Goal: Transaction & Acquisition: Purchase product/service

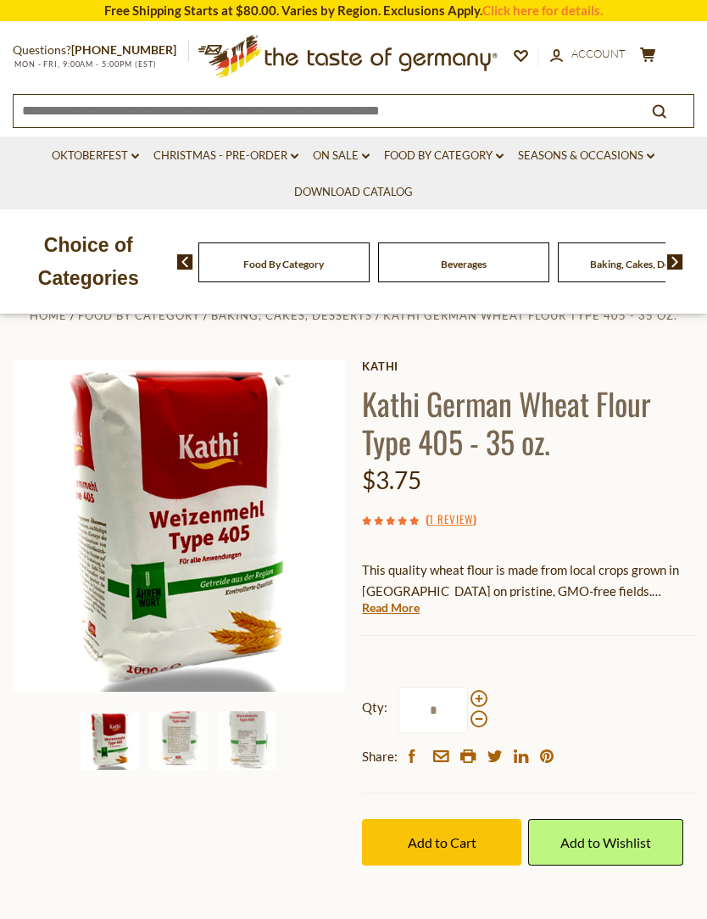
scroll to position [25, 0]
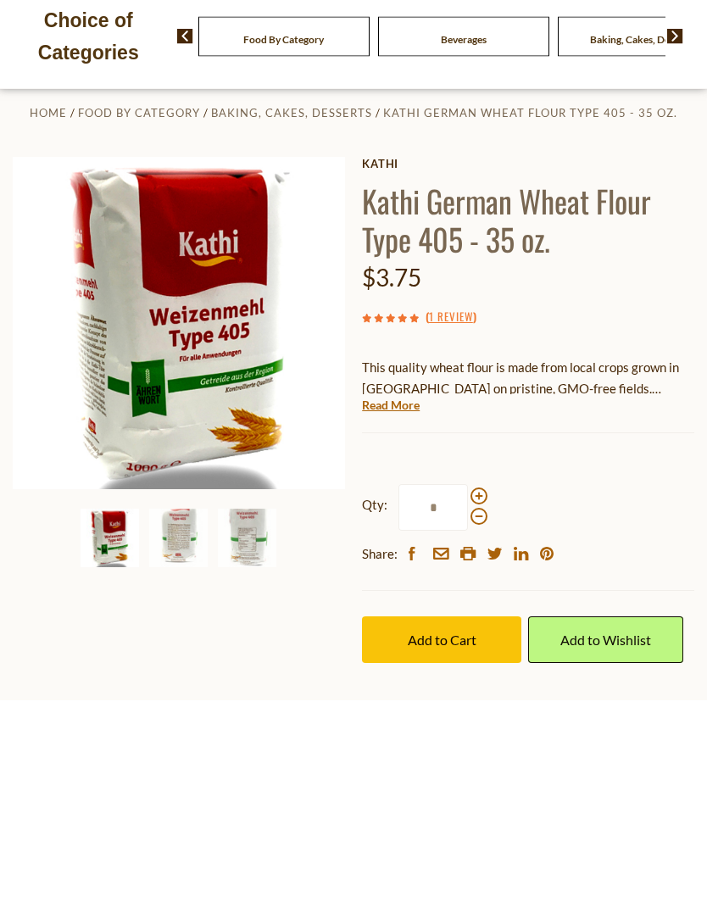
click at [483, 707] on span at bounding box center [478, 715] width 17 height 17
click at [468, 703] on input "*" at bounding box center [432, 726] width 69 height 47
type input "*"
click at [458, 851] on span "Add to Cart" at bounding box center [442, 859] width 69 height 16
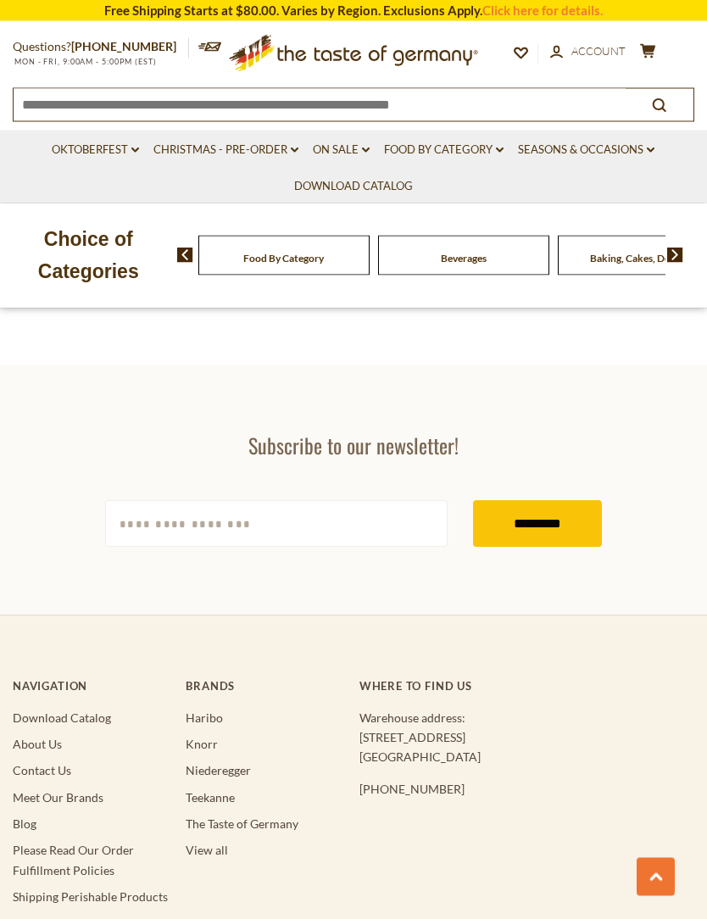
scroll to position [2590, 0]
click at [165, 514] on input "[EMAIL_ADDRESS][DOMAIN_NAME]" at bounding box center [276, 523] width 342 height 47
type input "**********"
click at [538, 514] on input "*********" at bounding box center [537, 524] width 129 height 47
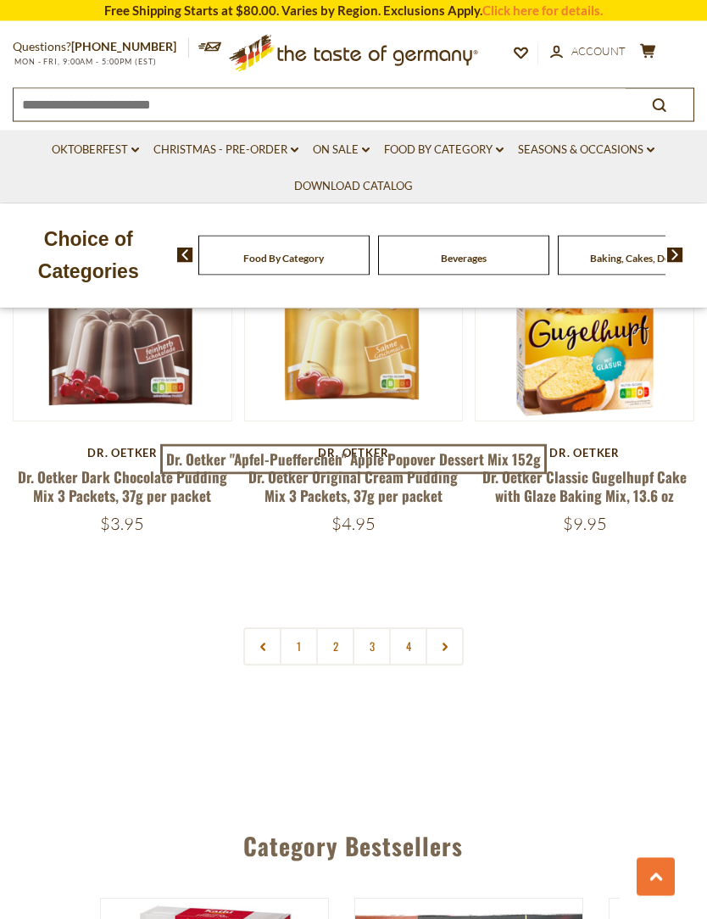
scroll to position [4660, 0]
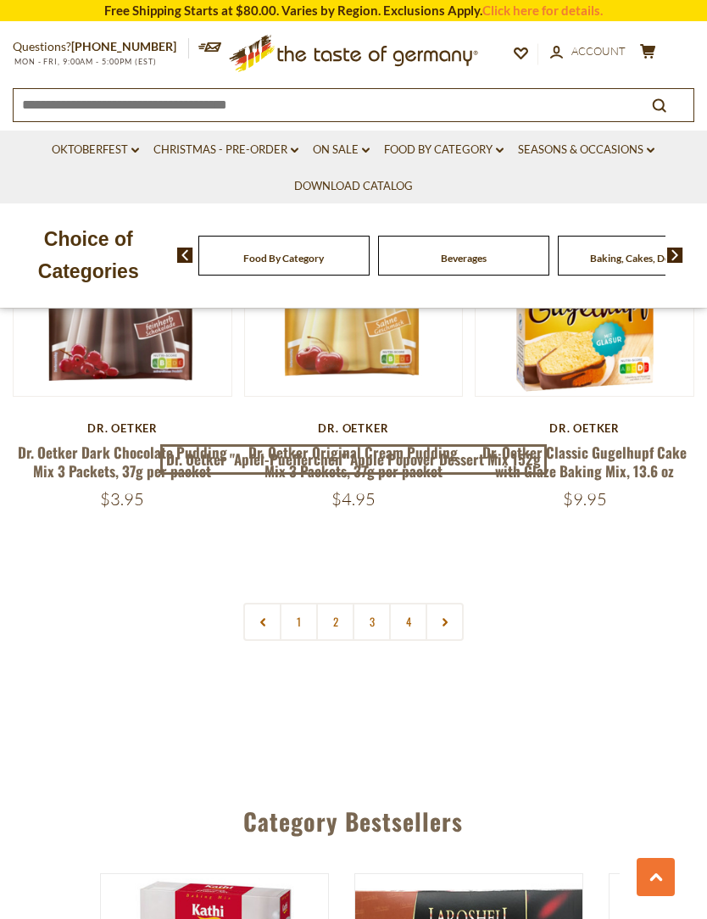
click at [331, 602] on link "2" at bounding box center [335, 621] width 38 height 38
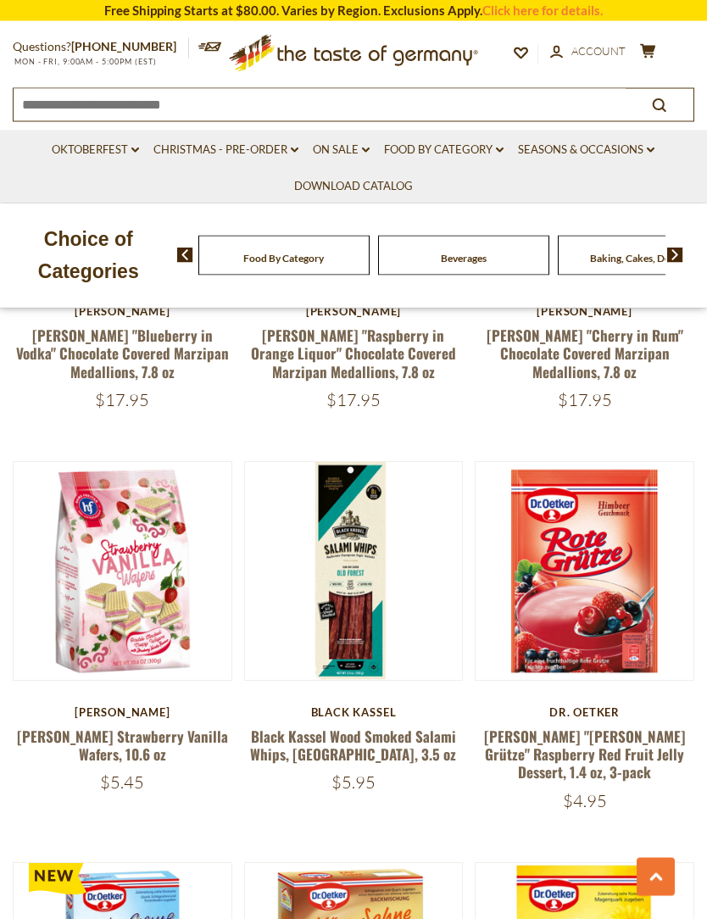
scroll to position [2452, 0]
click at [601, 309] on button "Quick View" at bounding box center [584, 290] width 114 height 38
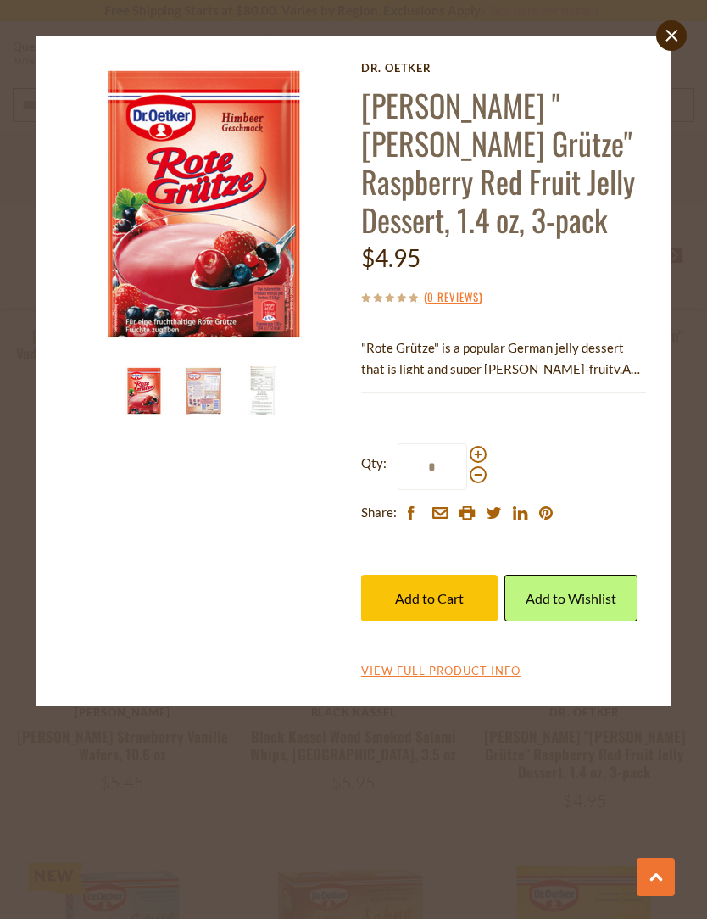
click at [432, 590] on span "Add to Cart" at bounding box center [429, 598] width 69 height 16
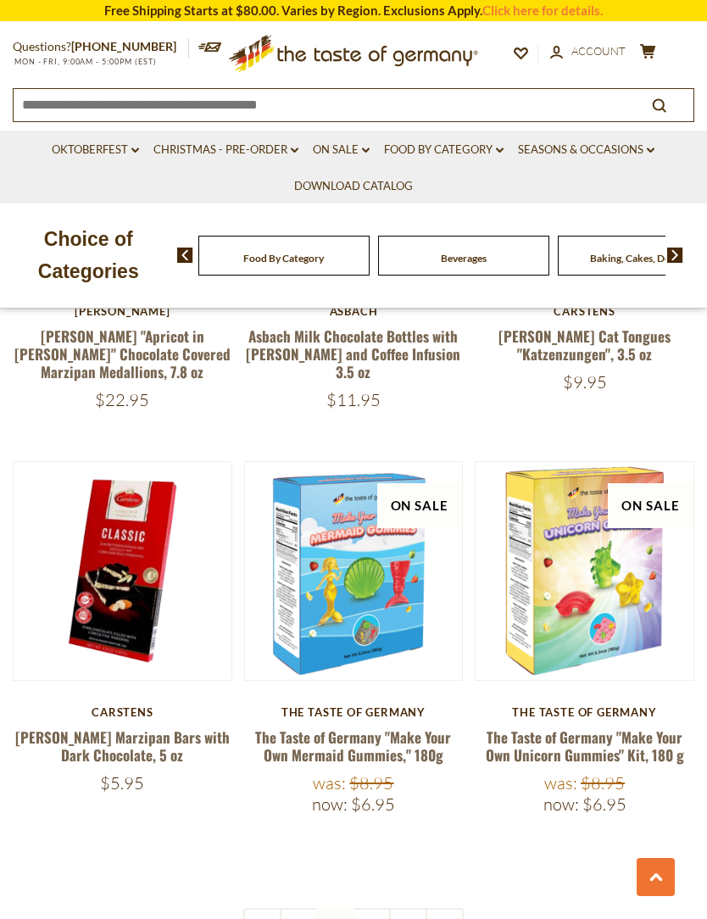
scroll to position [4455, 0]
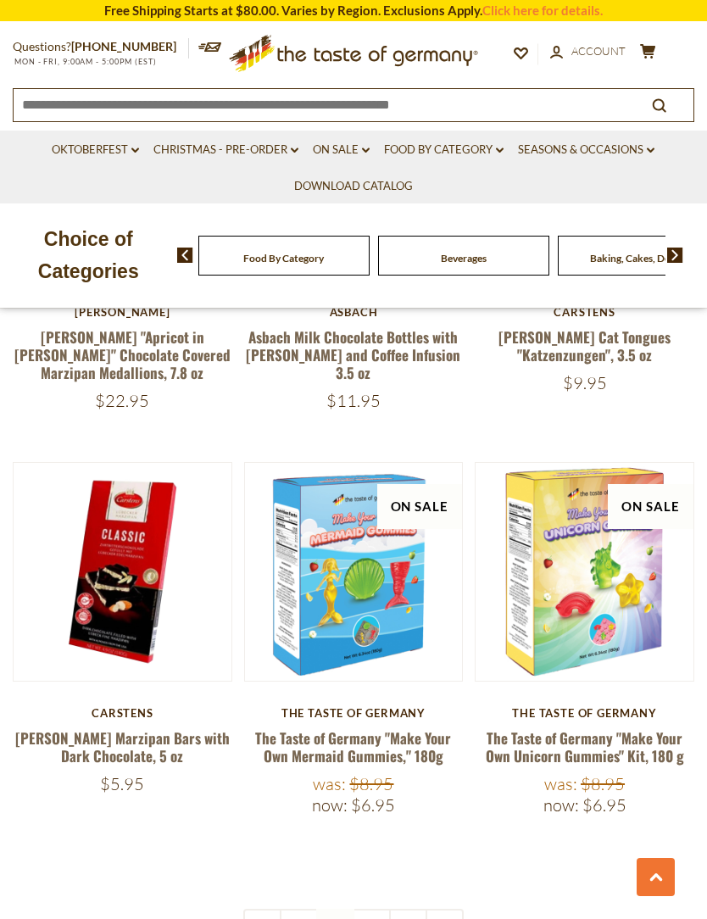
click at [371, 908] on link "3" at bounding box center [372, 927] width 38 height 38
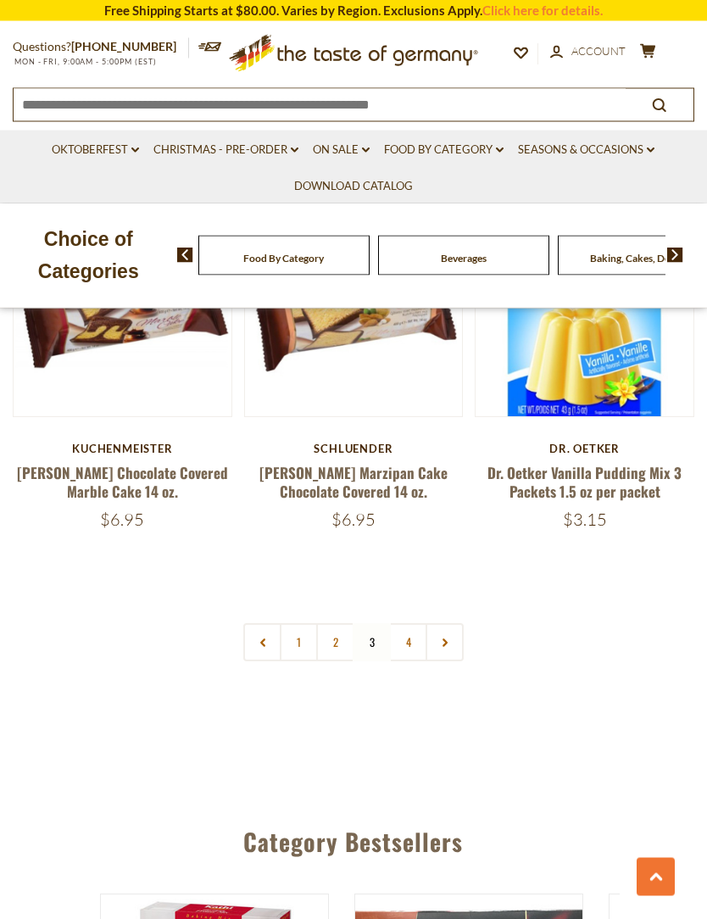
scroll to position [4673, 0]
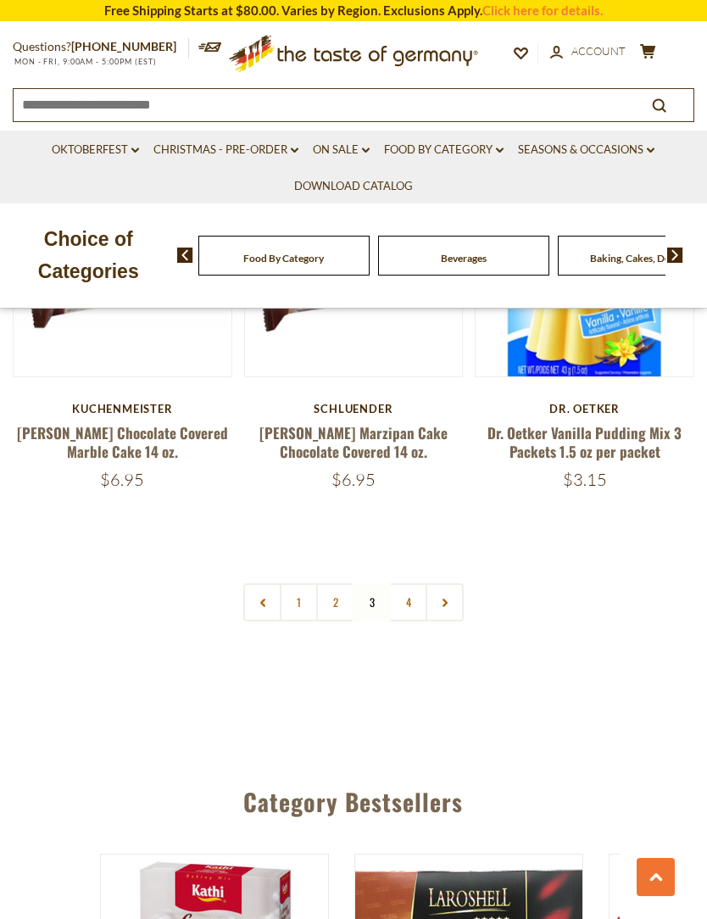
click at [408, 583] on link "4" at bounding box center [408, 602] width 38 height 38
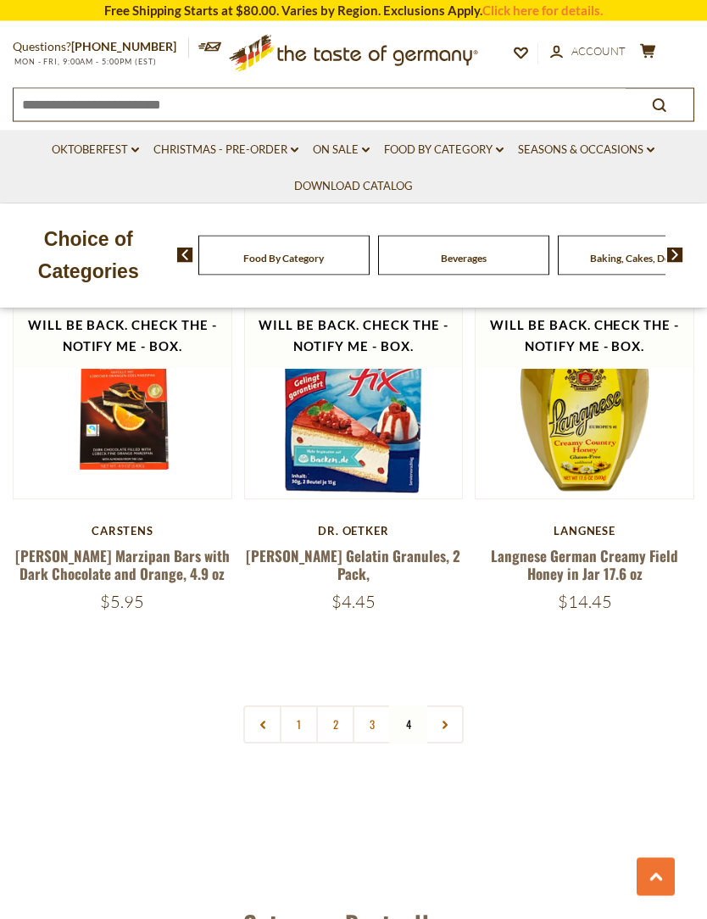
scroll to position [2565, 0]
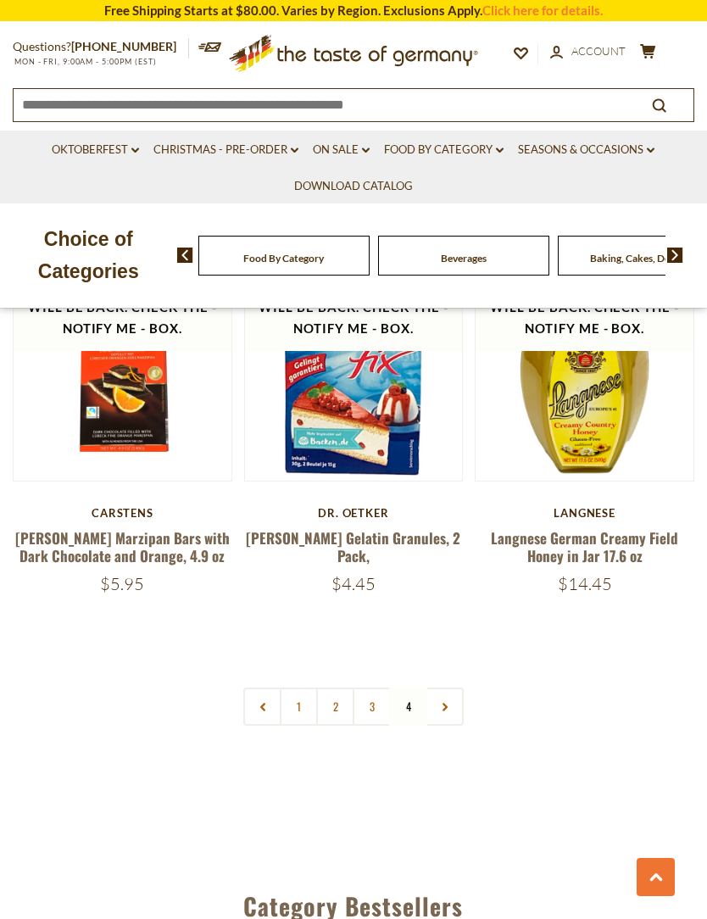
click at [454, 690] on link at bounding box center [444, 706] width 38 height 38
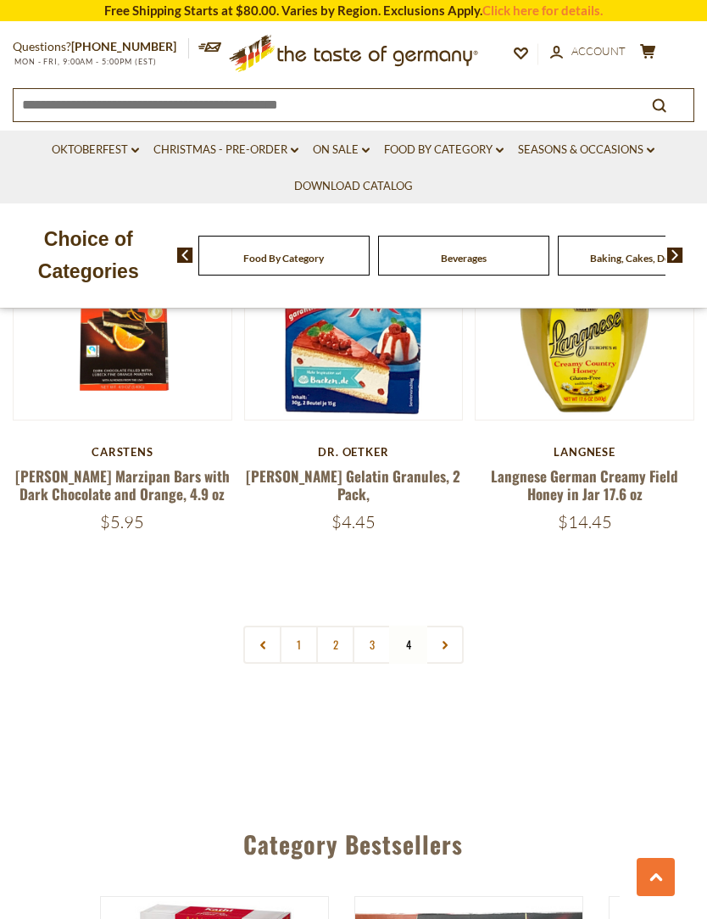
scroll to position [2635, 0]
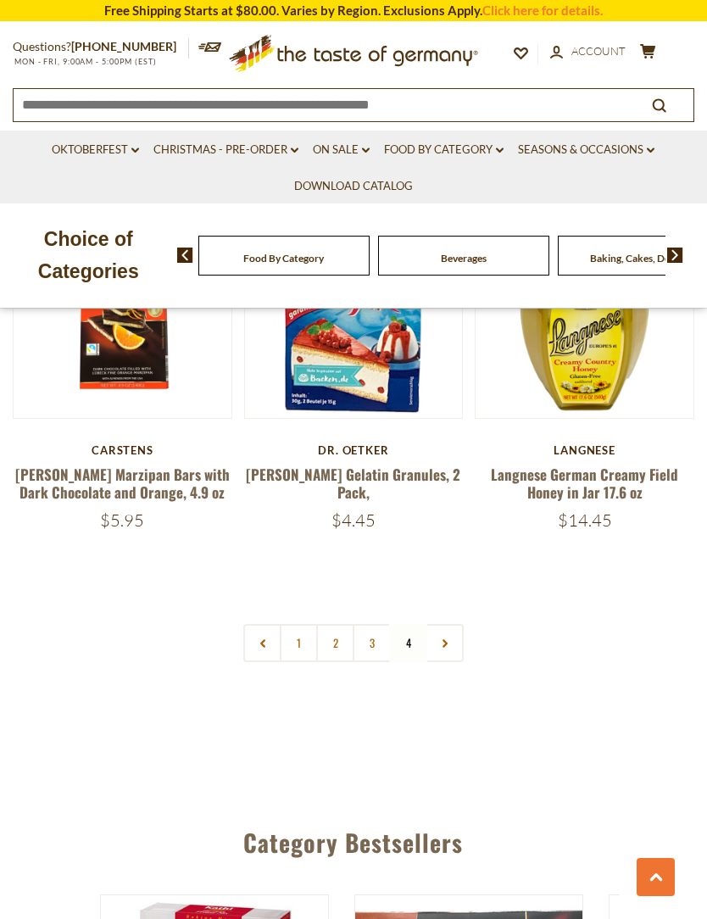
click at [448, 639] on icon at bounding box center [445, 643] width 10 height 8
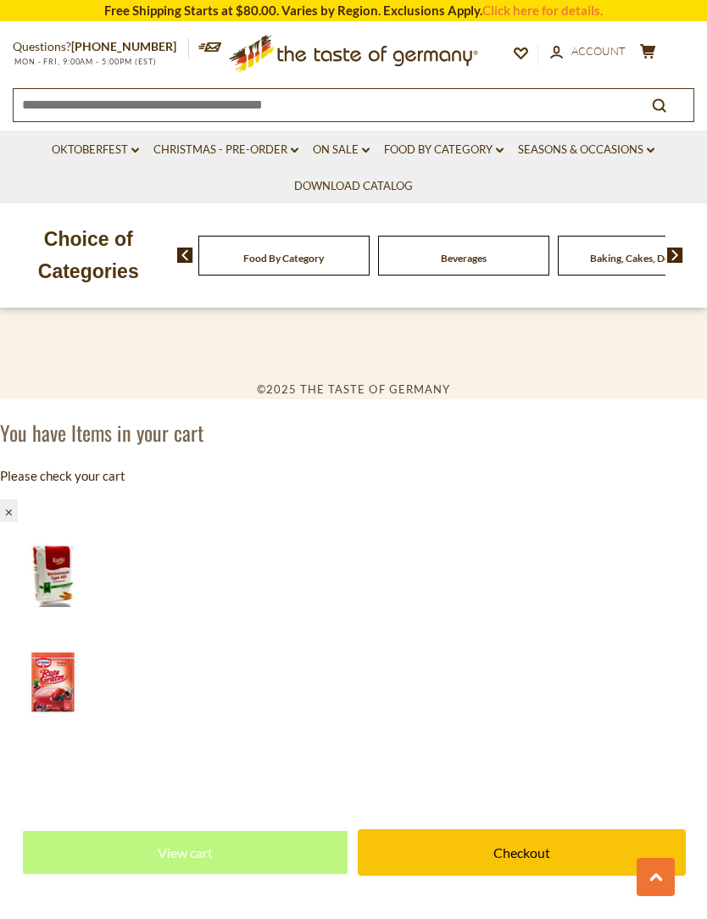
scroll to position [4567, 0]
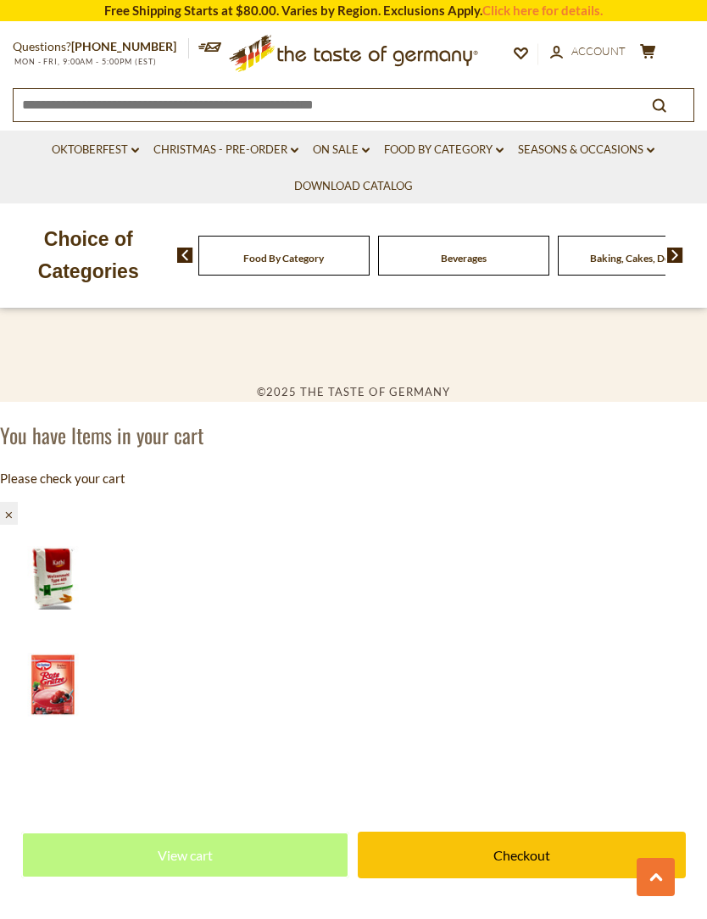
click at [625, 505] on div "You have Items in your cart Please check your cart ⨉" at bounding box center [353, 473] width 707 height 103
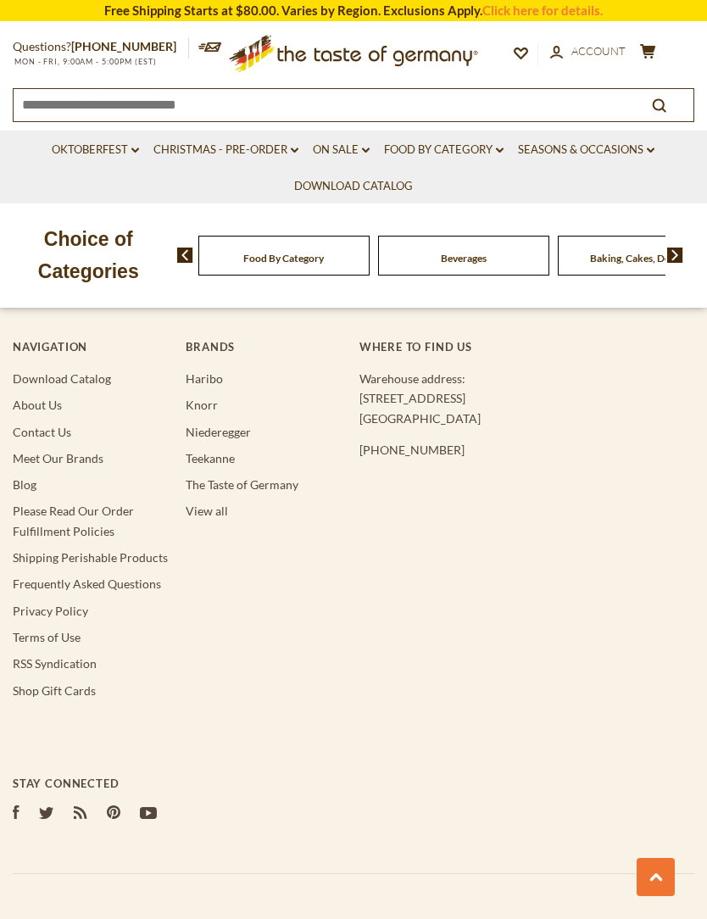
scroll to position [3904, 0]
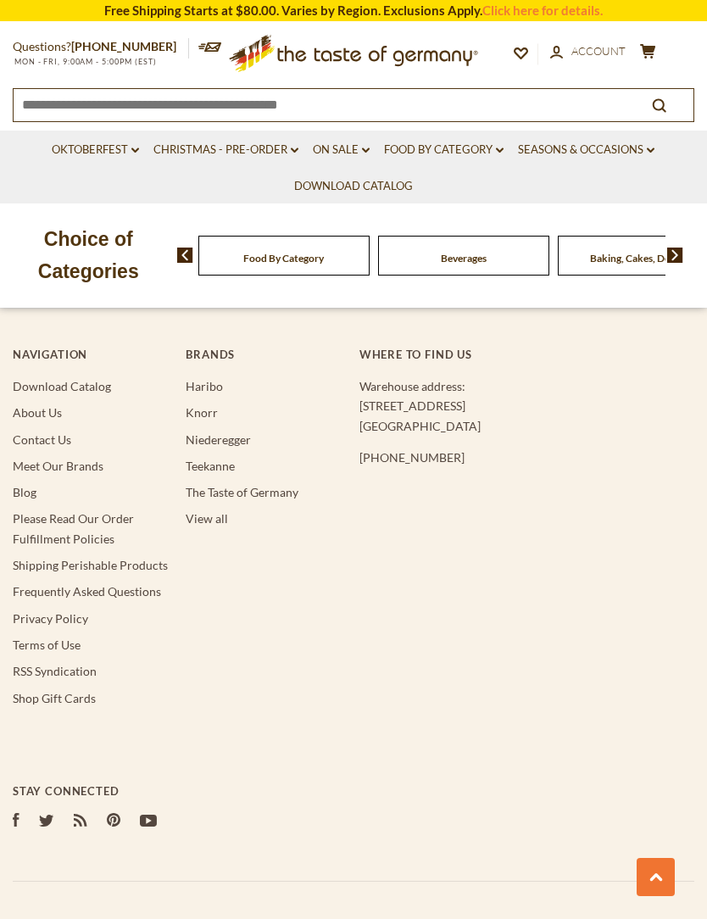
click at [417, 450] on link "[PHONE_NUMBER]" at bounding box center [411, 457] width 105 height 14
